Goal: Navigation & Orientation: Find specific page/section

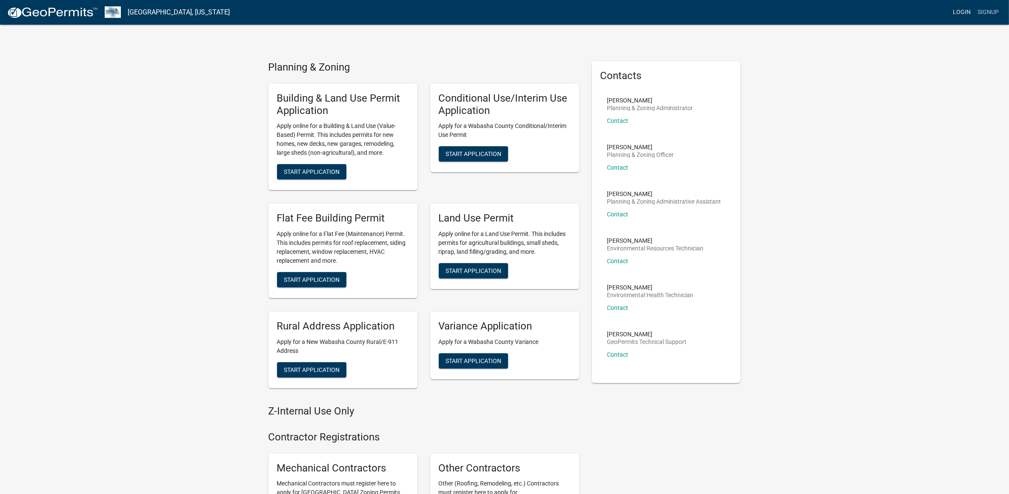
click at [971, 12] on link "Login" at bounding box center [961, 12] width 25 height 16
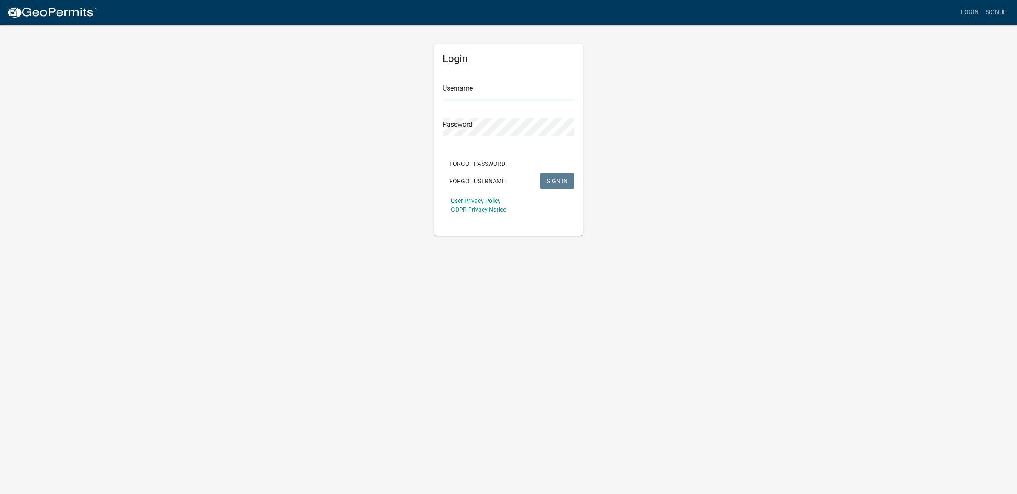
type input "khaberkorn"
click at [548, 183] on span "SIGN IN" at bounding box center [557, 180] width 21 height 7
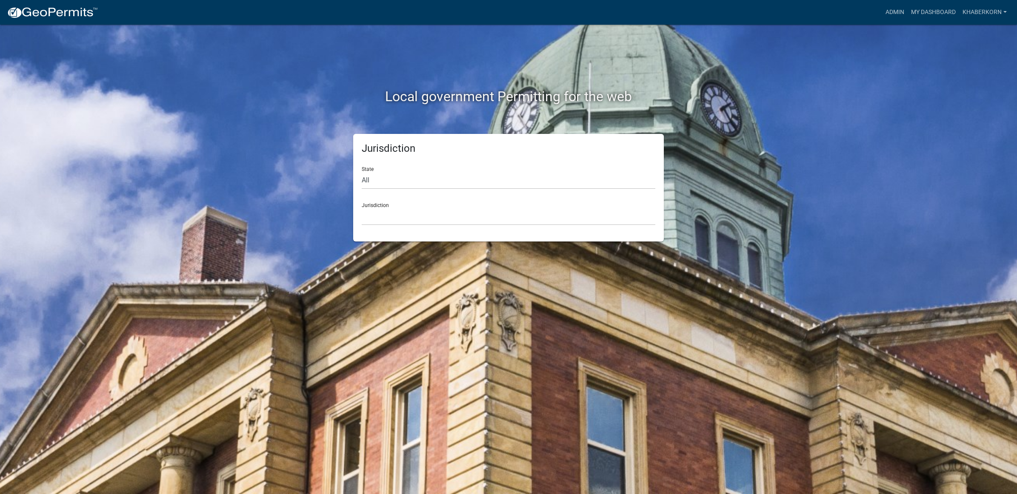
click at [363, 167] on div "State All [US_STATE] [US_STATE] [US_STATE] [US_STATE] [US_STATE] [US_STATE] [US…" at bounding box center [509, 174] width 294 height 29
click at [367, 181] on select "All [US_STATE] [US_STATE] [US_STATE] [US_STATE] [US_STATE] [US_STATE] [US_STATE…" at bounding box center [509, 180] width 294 height 17
select select "[US_STATE]"
click at [362, 172] on select "All [US_STATE] [US_STATE] [US_STATE] [US_STATE] [US_STATE] [US_STATE] [US_STATE…" at bounding box center [509, 180] width 294 height 17
click at [391, 214] on select "[GEOGRAPHIC_DATA], [US_STATE] [GEOGRAPHIC_DATA], [US_STATE] [GEOGRAPHIC_DATA], …" at bounding box center [509, 216] width 294 height 17
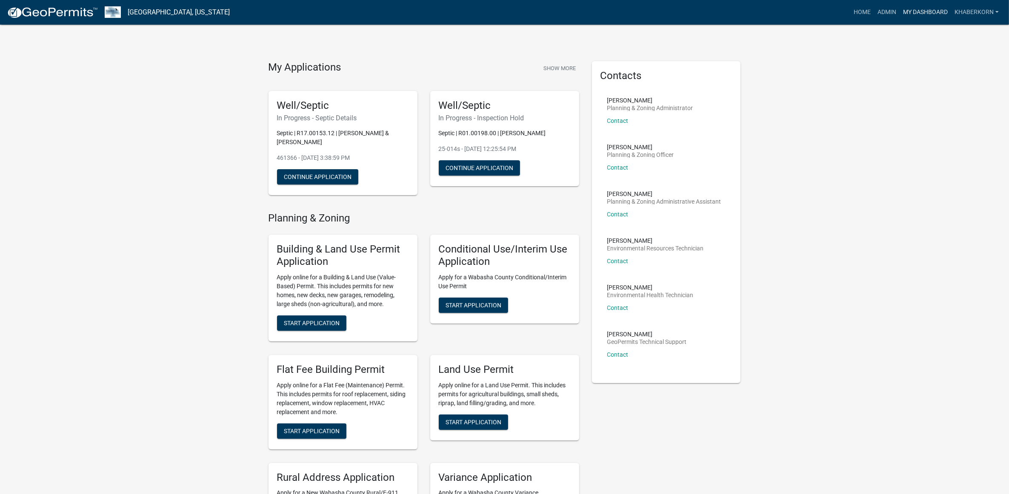
click at [930, 13] on link "My Dashboard" at bounding box center [924, 12] width 51 height 16
